Goal: Task Accomplishment & Management: Use online tool/utility

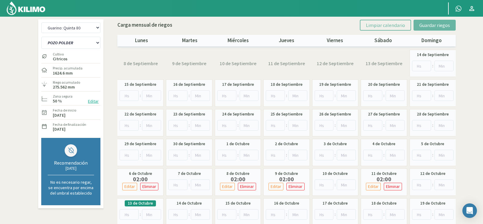
select select "6: Object"
select select "7: Object"
drag, startPoint x: 14, startPoint y: 8, endPoint x: 145, endPoint y: 8, distance: 130.4
click at [14, 8] on img at bounding box center [26, 8] width 40 height 15
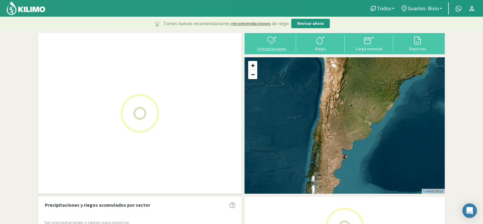
click at [267, 47] on div "Precipitaciones" at bounding box center [271, 49] width 45 height 4
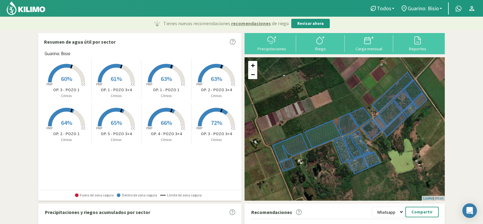
click at [264, 45] on button "Precipitaciones" at bounding box center [271, 43] width 49 height 16
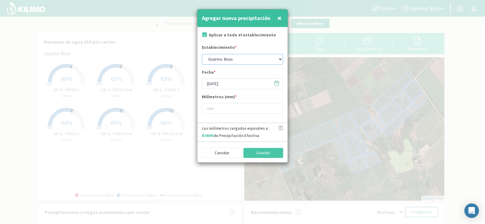
click at [217, 58] on select "[PERSON_NAME]: [PERSON_NAME]: [PERSON_NAME]: [PERSON_NAME]: Quinta 102 [PERSON_…" at bounding box center [242, 59] width 81 height 11
select select "4: Object"
click at [202, 54] on select "[PERSON_NAME]: [PERSON_NAME]: [PERSON_NAME]: [PERSON_NAME]: Quinta 102 [PERSON_…" at bounding box center [242, 59] width 81 height 11
click at [216, 85] on input "[DATE]" at bounding box center [242, 84] width 81 height 11
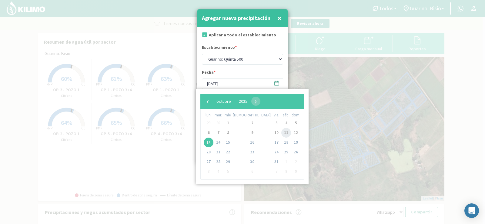
drag, startPoint x: 263, startPoint y: 131, endPoint x: 259, endPoint y: 132, distance: 3.8
click at [281, 132] on td "11" at bounding box center [286, 133] width 10 height 10
click at [281, 133] on span "11" at bounding box center [286, 133] width 10 height 10
type input "[DATE]"
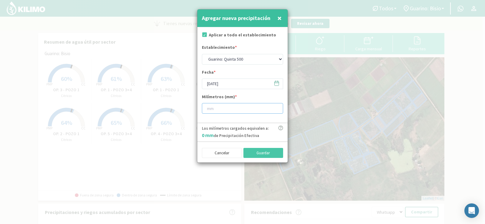
click at [220, 107] on input "number" at bounding box center [242, 108] width 81 height 11
type input "7"
type input "7.8"
click at [251, 155] on button "Guardar" at bounding box center [264, 153] width 40 height 10
select select "1: Object"
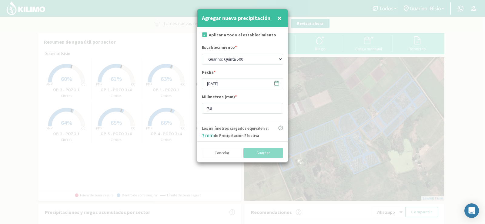
type input "[DATE]"
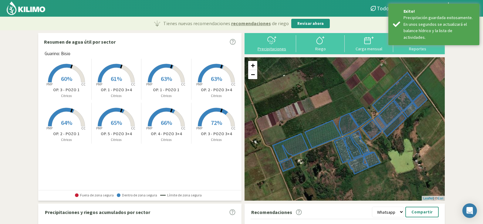
click at [263, 47] on div "Precipitaciones" at bounding box center [271, 49] width 45 height 4
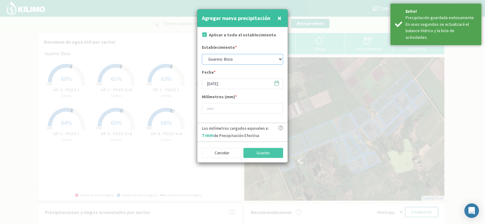
click at [232, 56] on select "[PERSON_NAME]: [PERSON_NAME]: [PERSON_NAME]: [PERSON_NAME]: Quinta 102 [PERSON_…" at bounding box center [242, 59] width 81 height 11
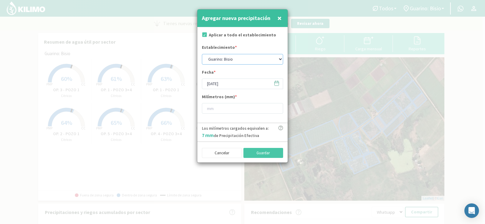
select select "4: Object"
click at [202, 54] on select "[PERSON_NAME]: [PERSON_NAME]: [PERSON_NAME]: [PERSON_NAME]: Quinta 102 [PERSON_…" at bounding box center [242, 59] width 81 height 11
click at [227, 85] on input "[DATE]" at bounding box center [242, 84] width 81 height 11
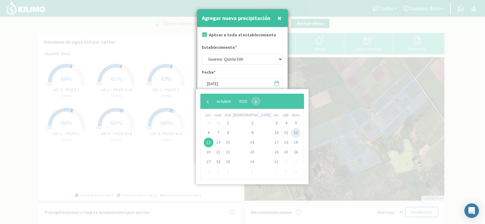
click at [291, 131] on span "12" at bounding box center [296, 133] width 10 height 10
type input "[DATE]"
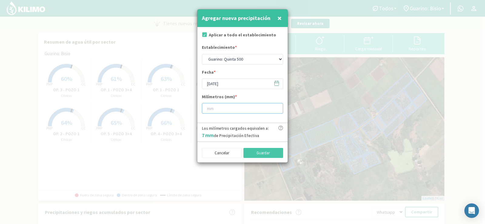
click at [243, 109] on input "number" at bounding box center [242, 108] width 81 height 11
type input "1"
type input "1.2"
click at [263, 150] on button "Guardar" at bounding box center [264, 153] width 40 height 10
select select "1: Object"
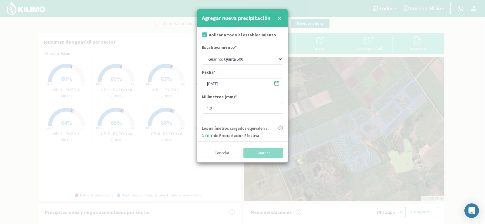
type input "[DATE]"
